Goal: Information Seeking & Learning: Learn about a topic

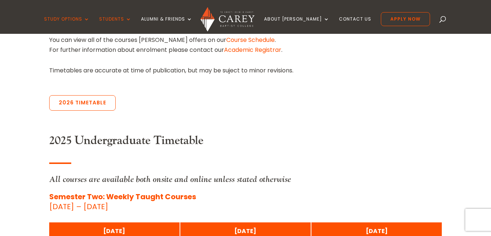
scroll to position [294, 0]
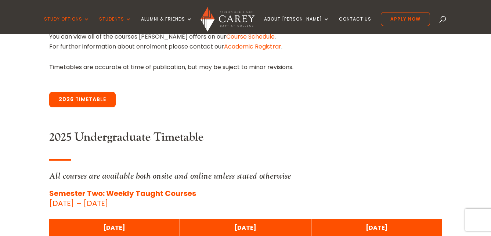
click at [94, 100] on link "2026 Timetable" at bounding box center [82, 99] width 67 height 15
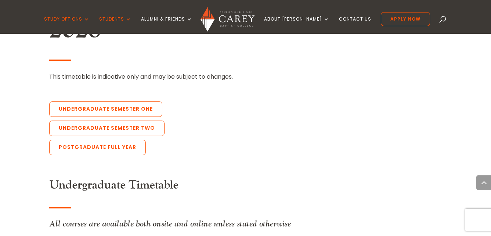
scroll to position [1654, 0]
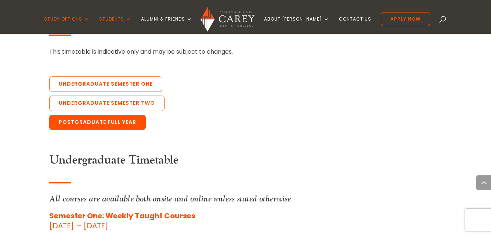
click at [121, 115] on link "Postgraduate Full Year" at bounding box center [97, 122] width 97 height 15
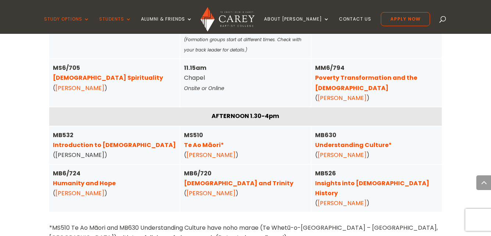
scroll to position [1939, 0]
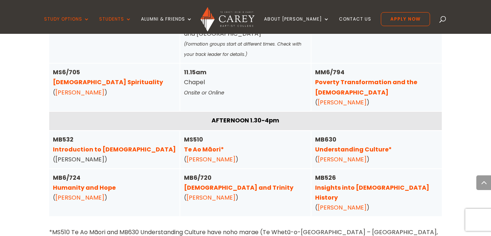
click at [68, 183] on link "Humanity and Hope" at bounding box center [84, 187] width 63 height 8
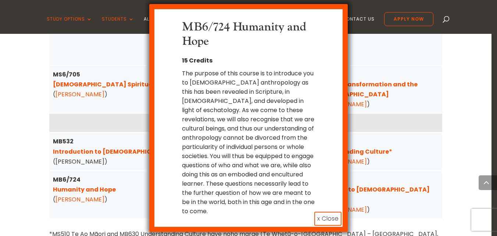
click at [328, 217] on button "x Close" at bounding box center [327, 219] width 27 height 14
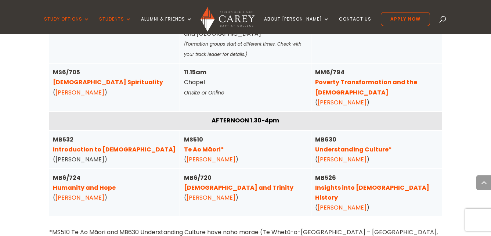
click at [207, 183] on link "[DEMOGRAPHIC_DATA] and Trinity" at bounding box center [239, 187] width 110 height 8
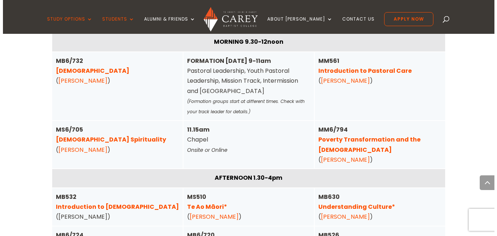
scroll to position [1866, 0]
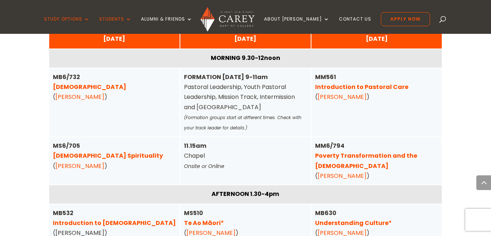
click at [100, 151] on link "[DEMOGRAPHIC_DATA] Spirituality" at bounding box center [108, 155] width 110 height 8
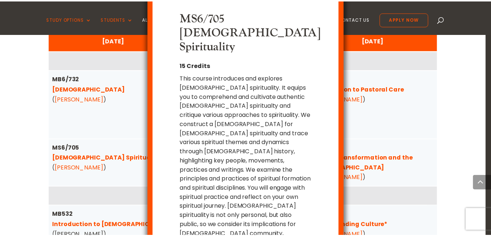
scroll to position [14, 0]
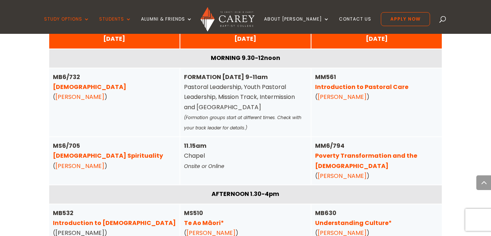
click at [363, 151] on link "Poverty Transformation and the [DEMOGRAPHIC_DATA]" at bounding box center [366, 160] width 102 height 18
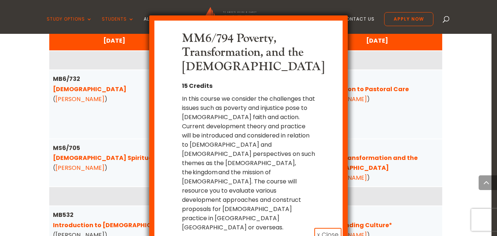
click at [318, 228] on button "x Close" at bounding box center [327, 235] width 27 height 14
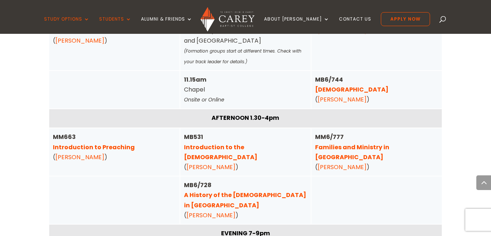
scroll to position [2564, 0]
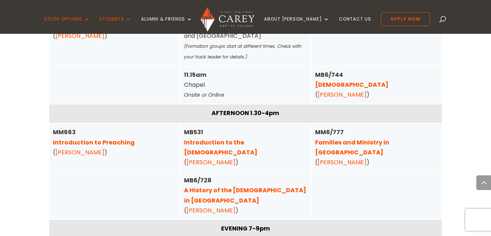
click at [266, 186] on link "A History of the [DEMOGRAPHIC_DATA] in [GEOGRAPHIC_DATA]" at bounding box center [245, 195] width 122 height 18
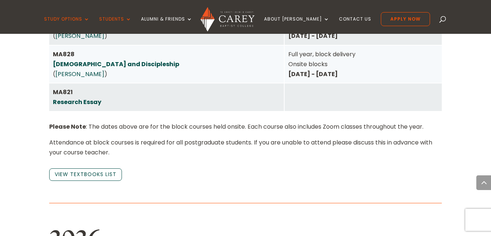
scroll to position [1425, 0]
